Goal: Transaction & Acquisition: Book appointment/travel/reservation

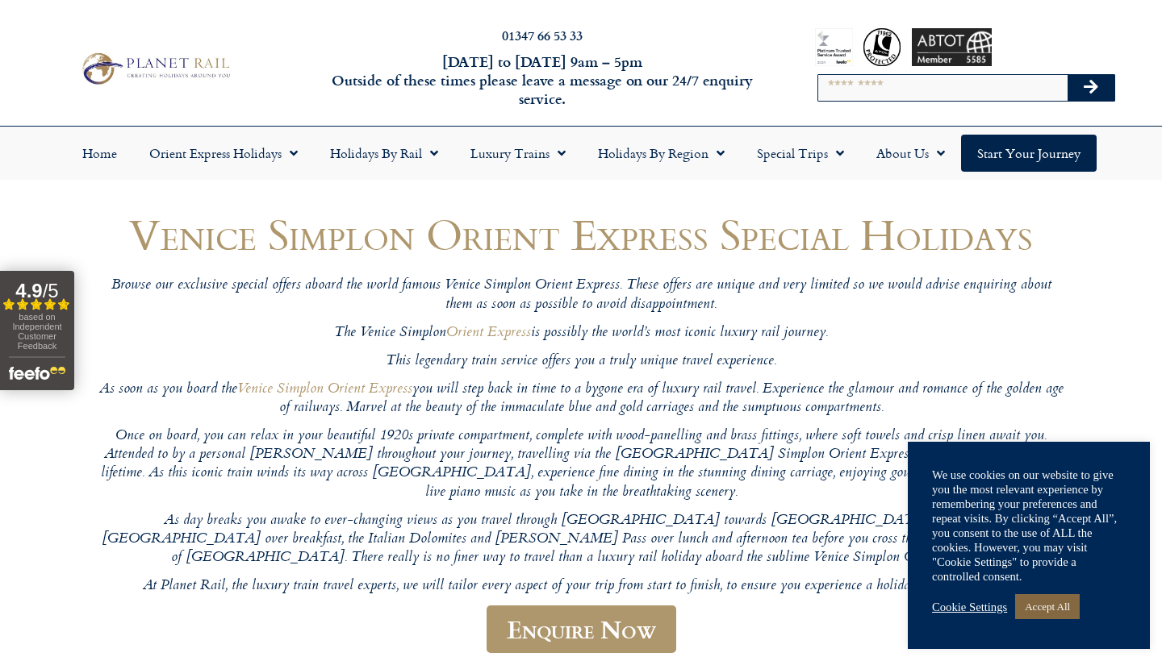
click at [1041, 608] on link "Accept All" at bounding box center [1047, 606] width 65 height 25
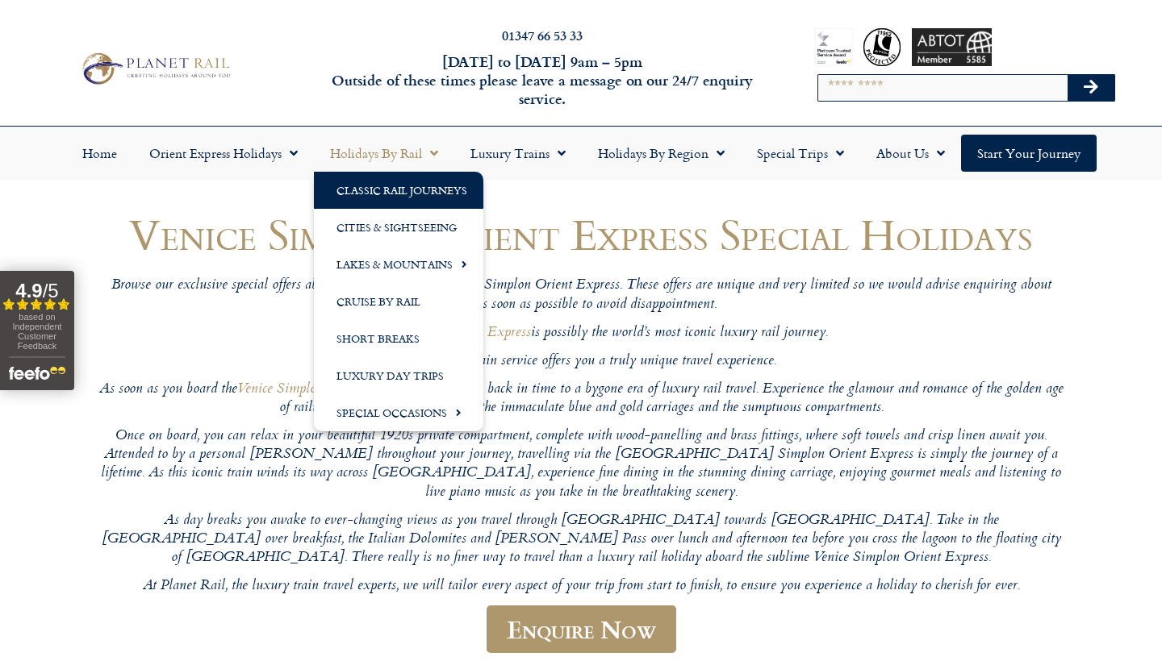
click at [385, 198] on link "Classic Rail Journeys" at bounding box center [398, 190] width 169 height 37
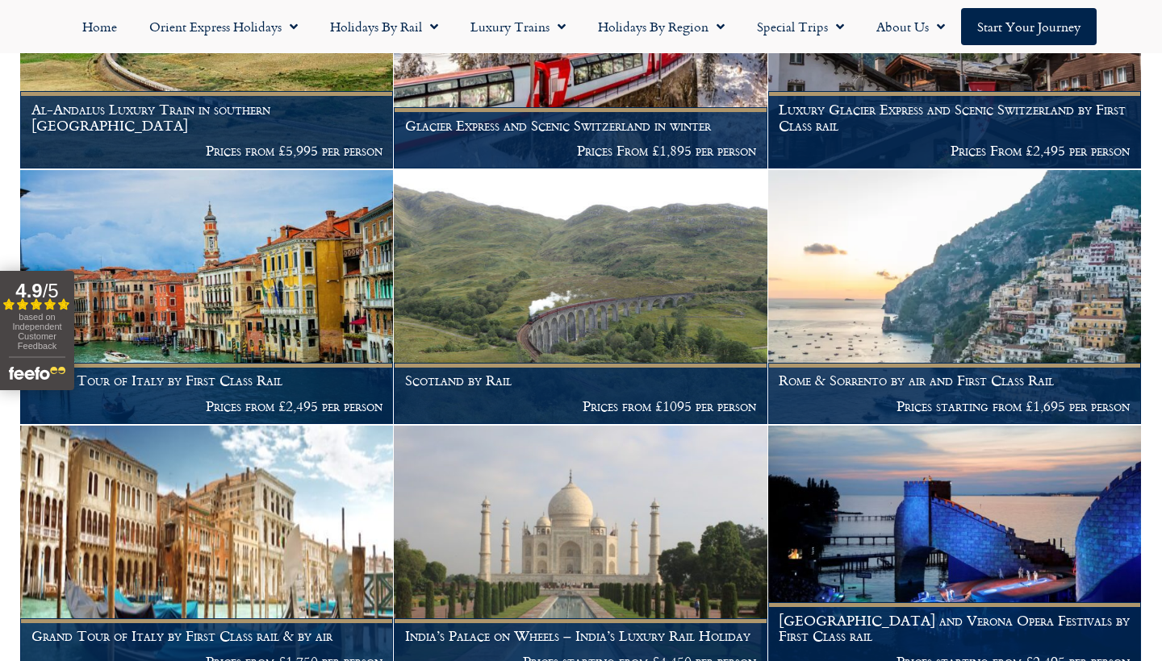
scroll to position [970, 0]
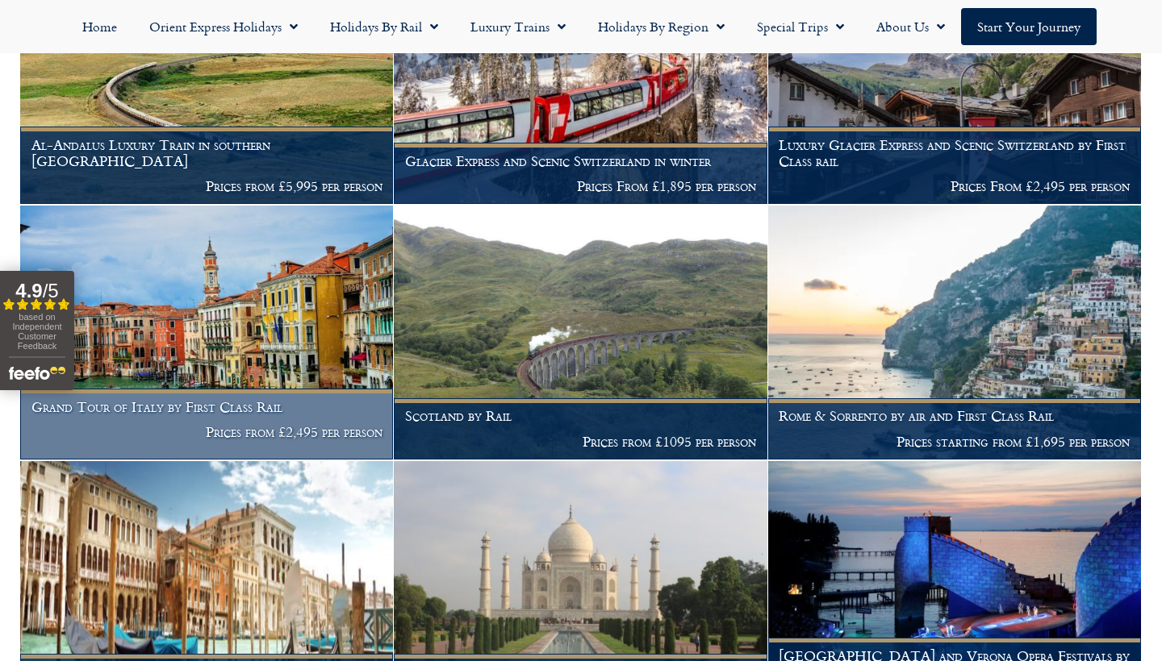
click at [251, 287] on img at bounding box center [206, 333] width 373 height 254
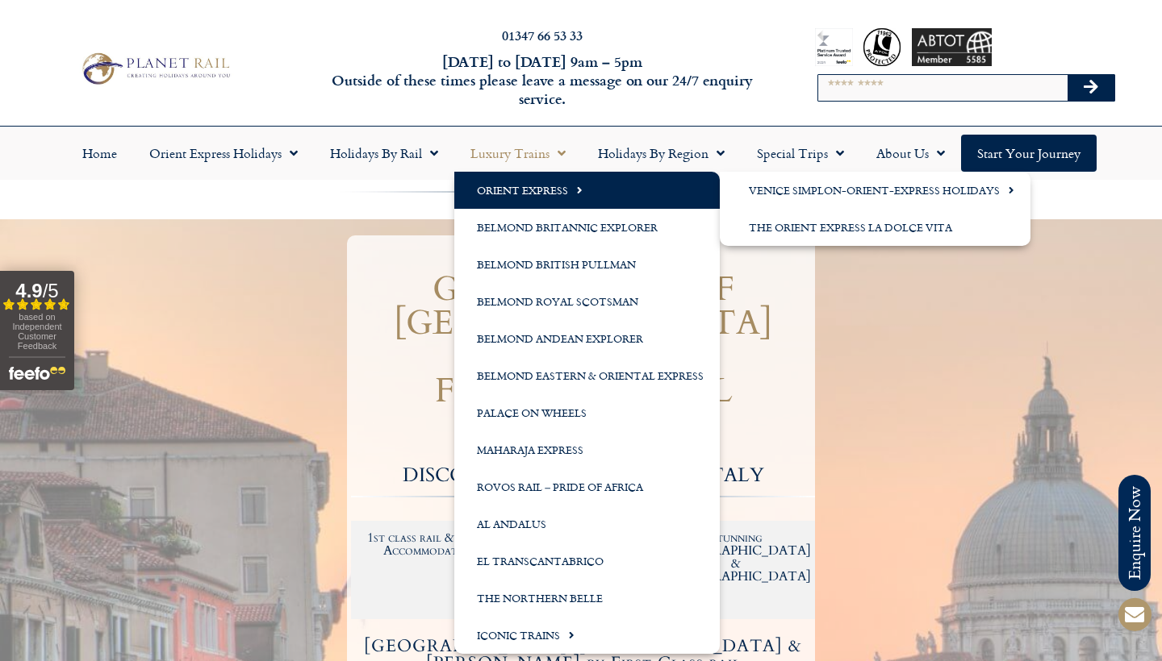
click at [526, 184] on link "Orient Express" at bounding box center [586, 190] width 265 height 37
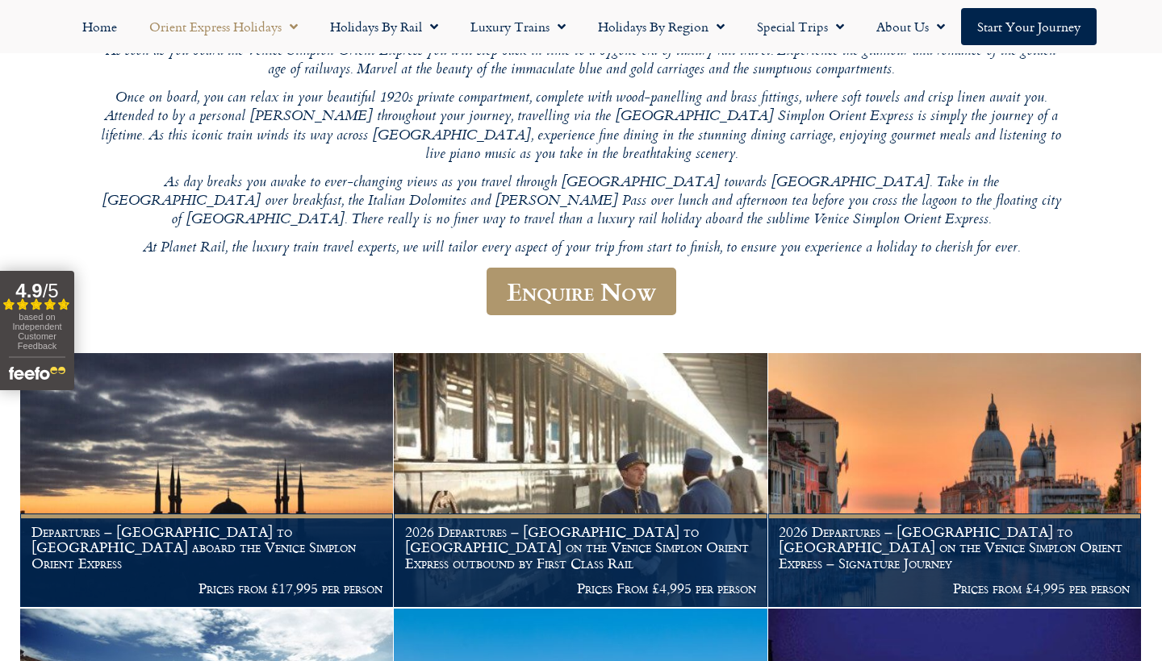
scroll to position [283, 0]
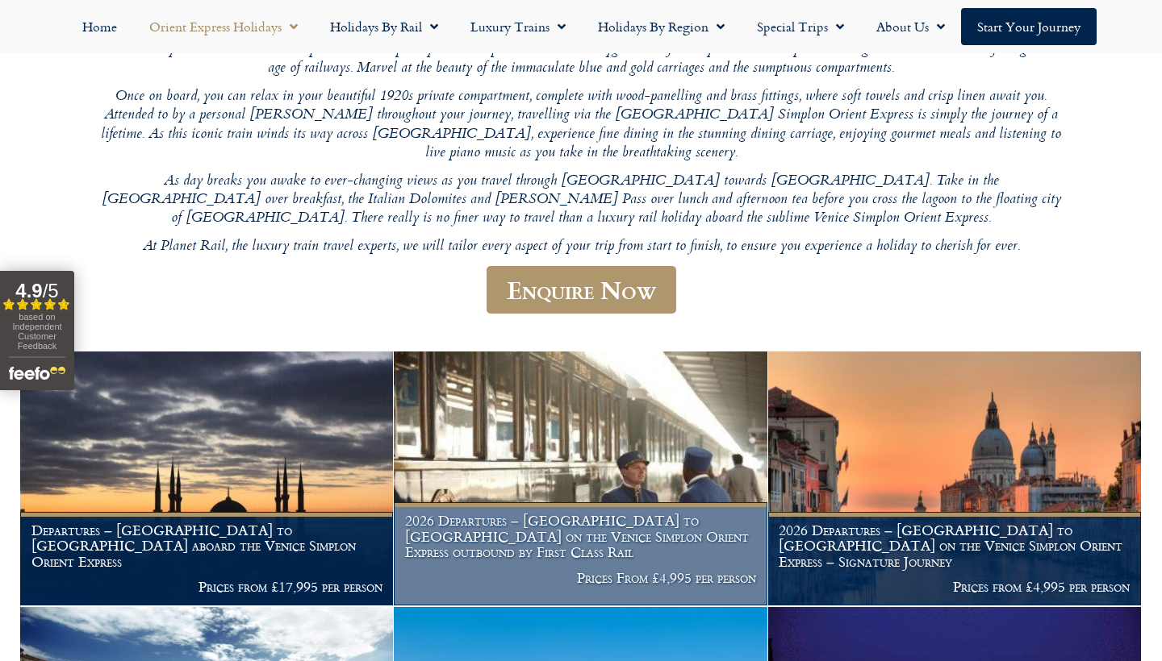
click at [540, 540] on h1 "2026 Departures – Venice to London on the Venice Simplon Orient Express outboun…" at bounding box center [580, 537] width 351 height 48
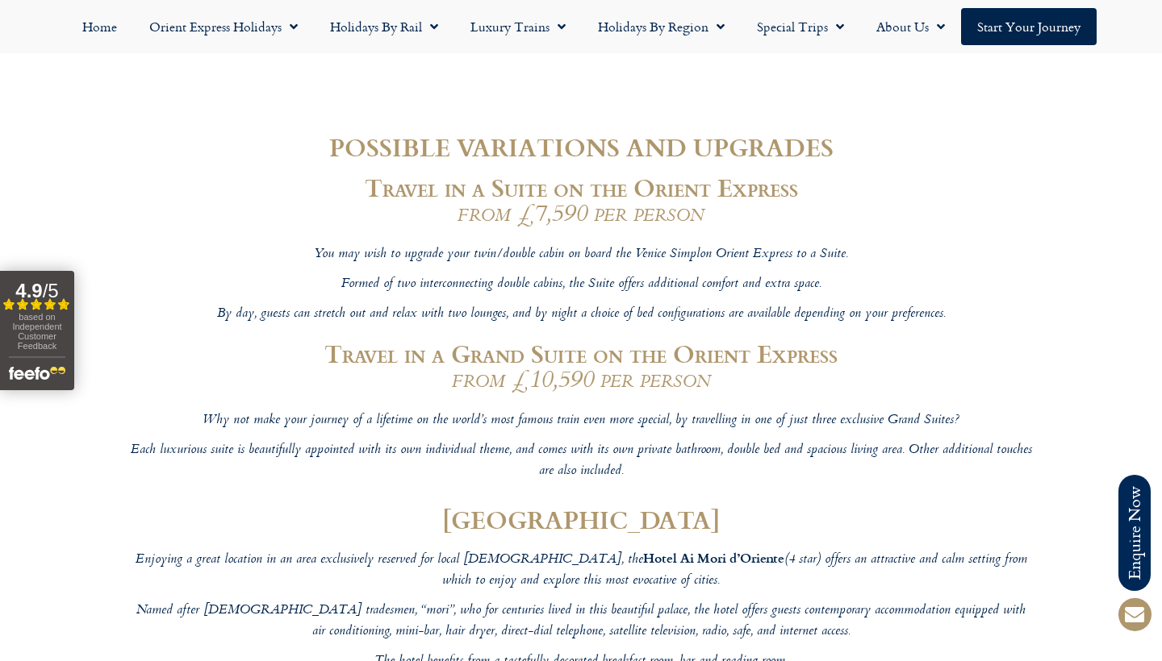
scroll to position [5490, 0]
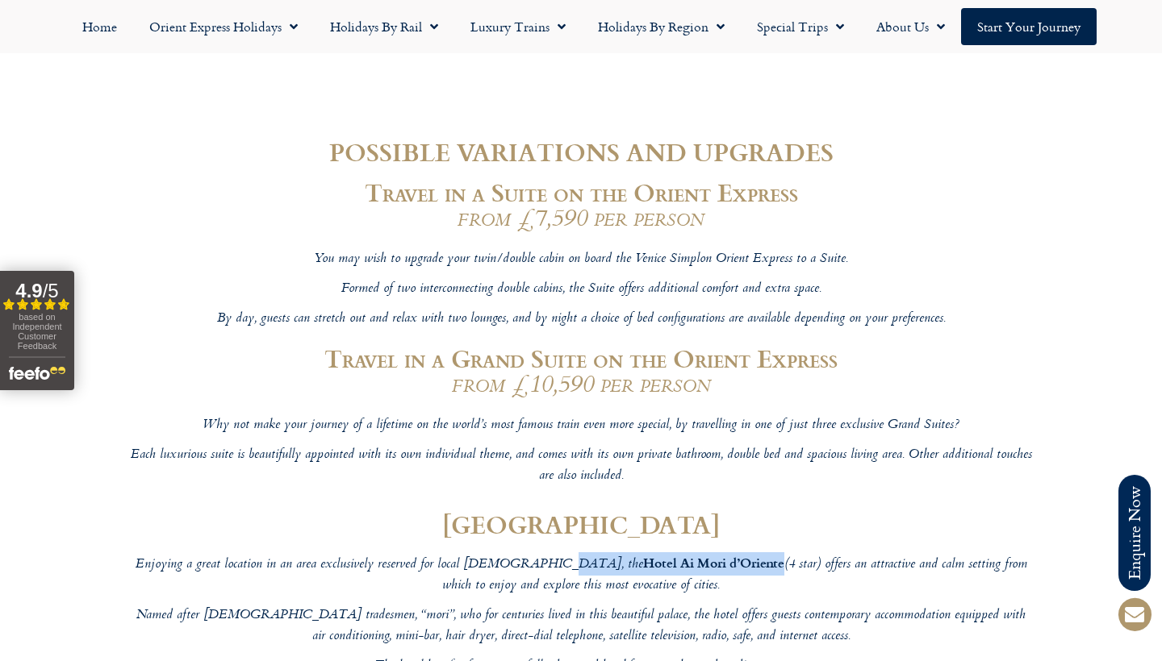
drag, startPoint x: 678, startPoint y: 237, endPoint x: 528, endPoint y: 228, distance: 150.3
click at [528, 553] on p "Enjoying a great location in an area exclusively reserved for local Venetians, …" at bounding box center [580, 575] width 903 height 44
copy p "e [GEOGRAPHIC_DATA]"
